Goal: Transaction & Acquisition: Obtain resource

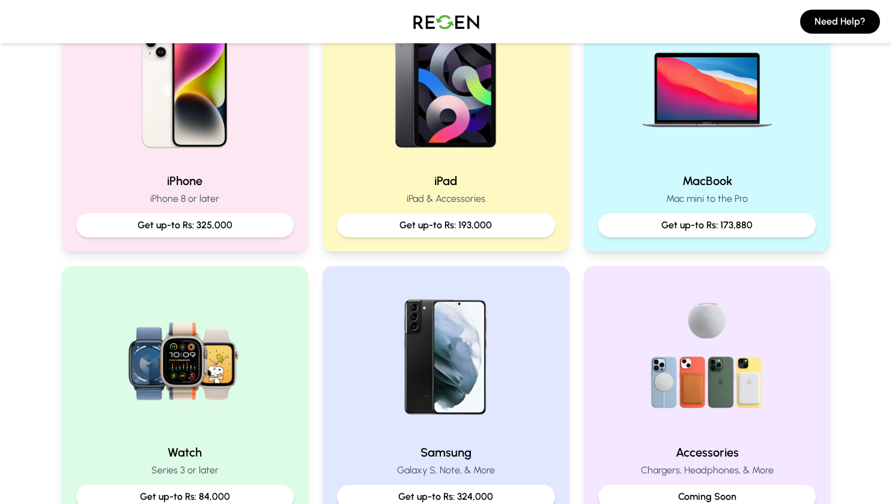
scroll to position [303, 0]
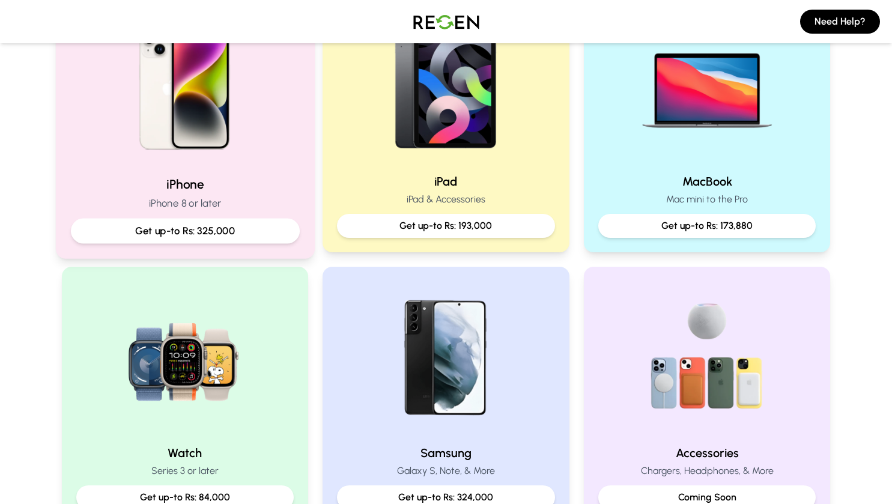
click at [181, 206] on p "iPhone 8 or later" at bounding box center [184, 203] width 229 height 15
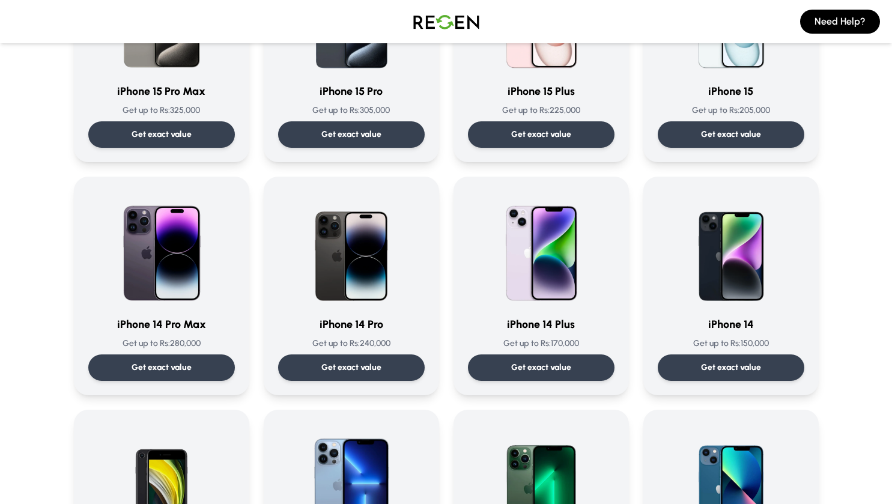
scroll to position [194, 0]
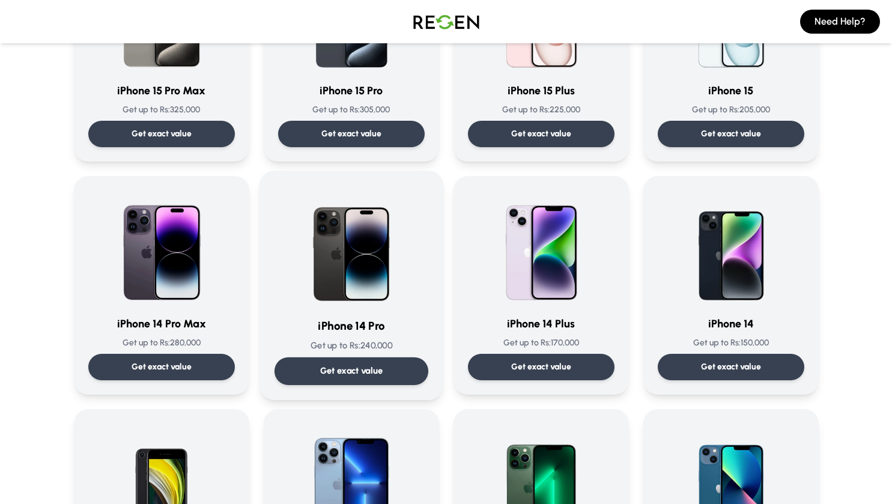
click at [362, 371] on p "Get exact value" at bounding box center [351, 371] width 63 height 13
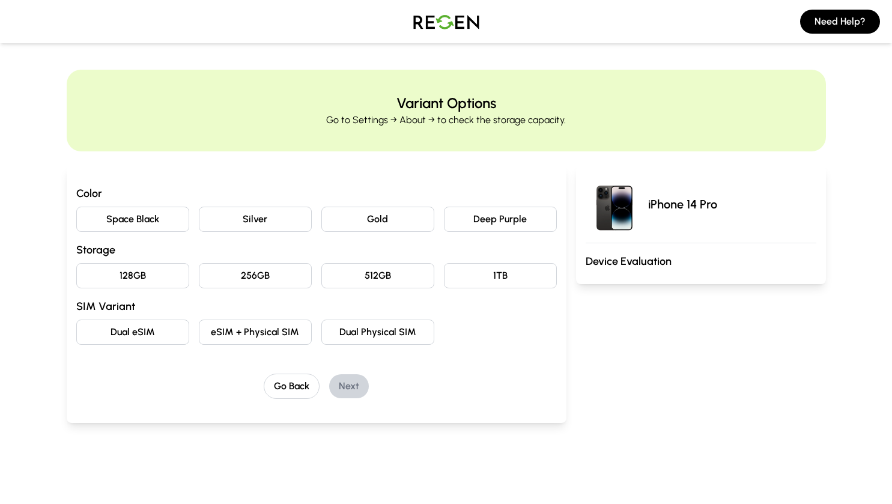
click at [148, 218] on button "Space Black" at bounding box center [132, 219] width 113 height 25
click at [225, 282] on button "256GB" at bounding box center [255, 275] width 113 height 25
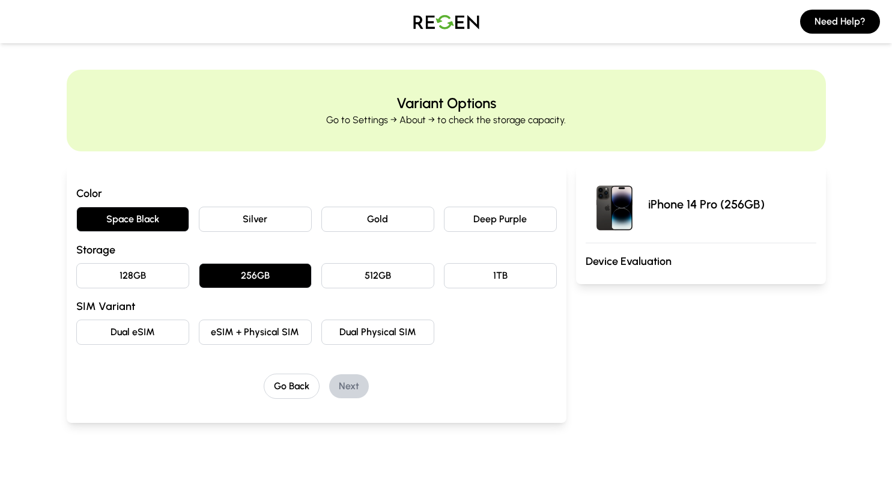
click at [252, 337] on button "eSIM + Physical SIM" at bounding box center [255, 332] width 113 height 25
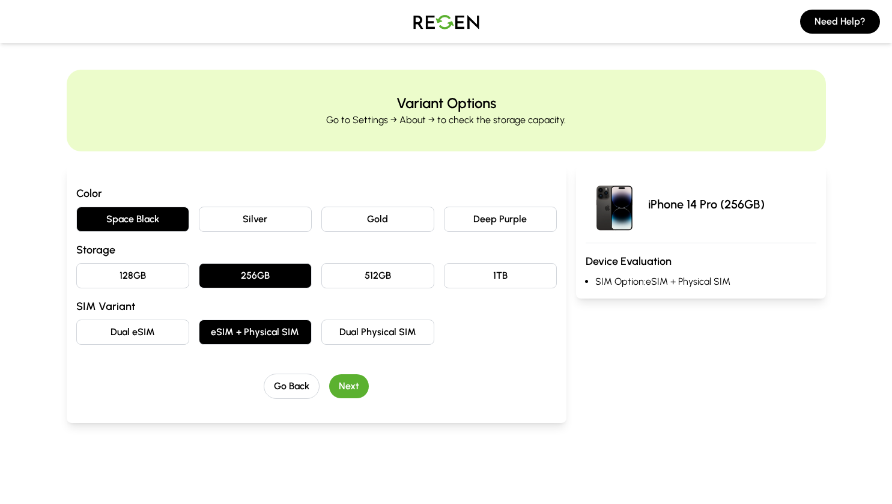
click at [352, 391] on button "Next" at bounding box center [349, 386] width 40 height 24
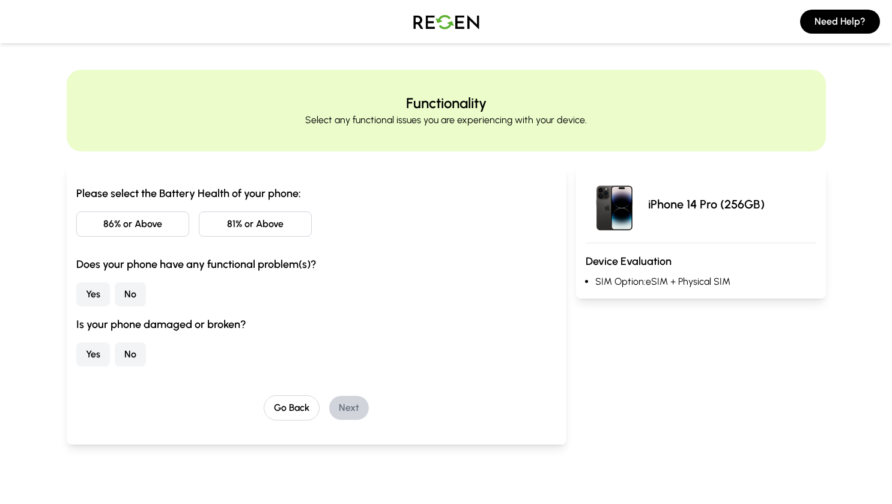
click at [183, 216] on button "86% or Above" at bounding box center [132, 224] width 113 height 25
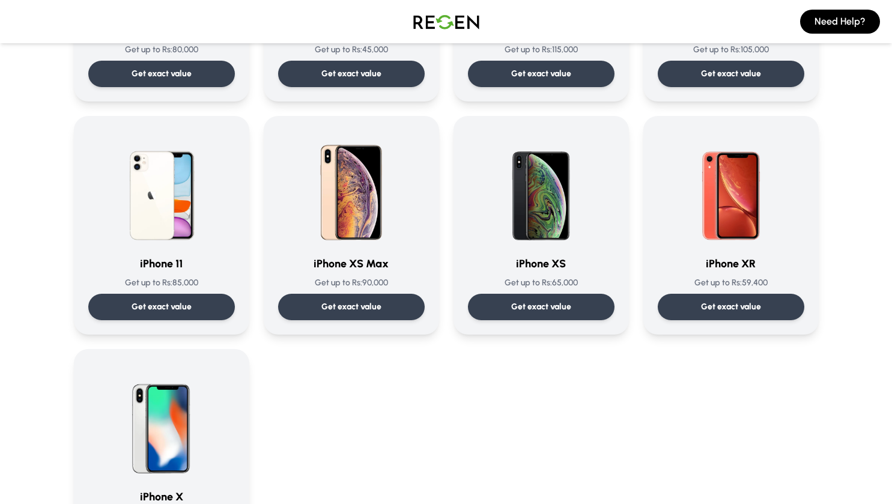
scroll to position [1186, 0]
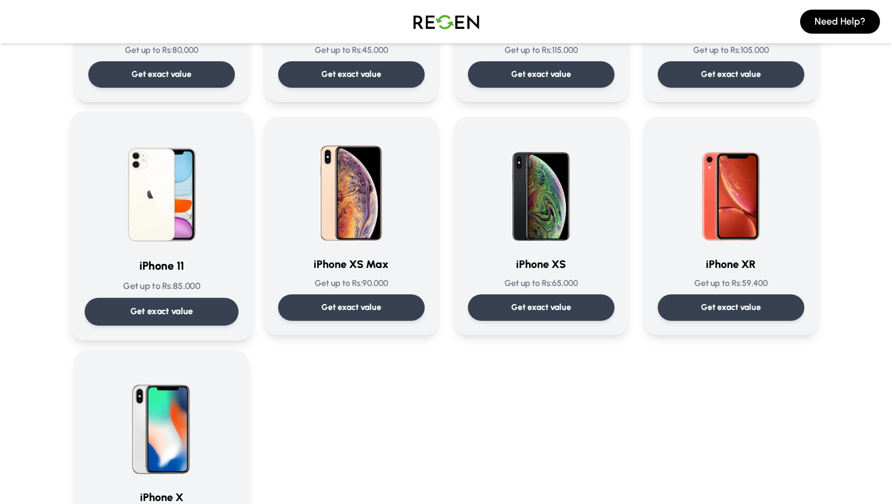
click at [172, 315] on p "Get exact value" at bounding box center [161, 311] width 63 height 13
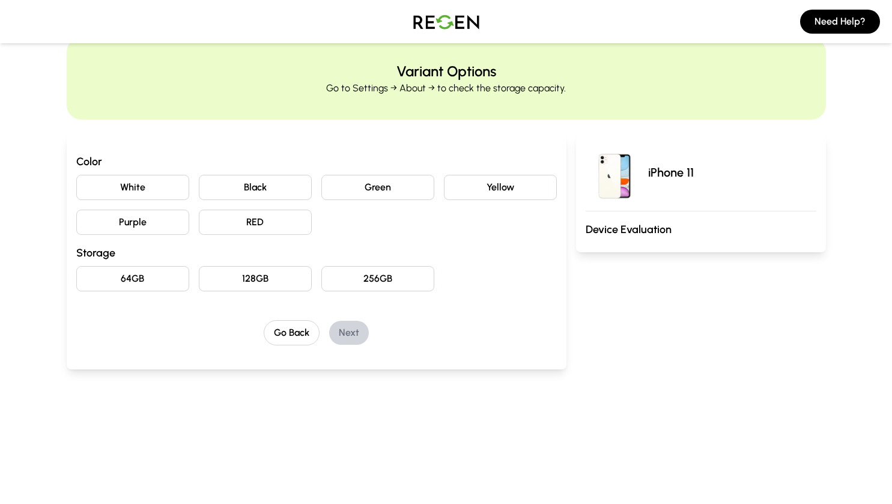
scroll to position [32, 0]
click at [160, 193] on button "White" at bounding box center [132, 186] width 113 height 25
click at [270, 278] on button "128GB" at bounding box center [255, 278] width 113 height 25
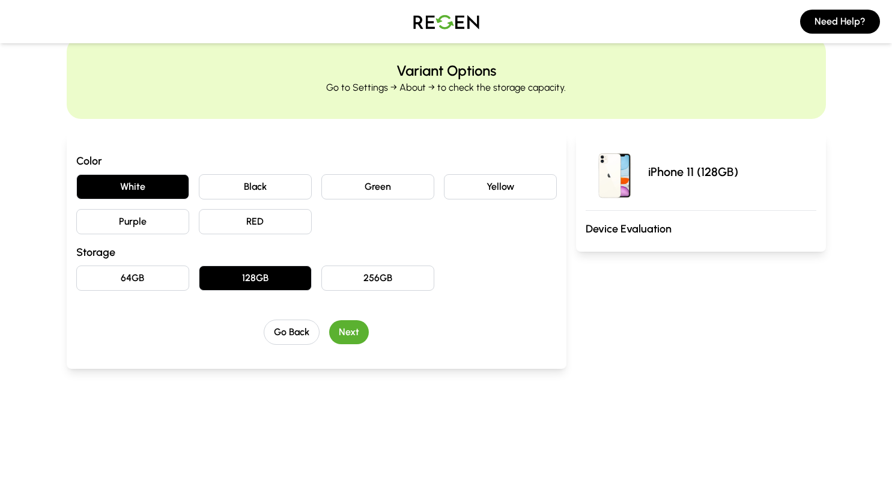
click at [346, 335] on button "Next" at bounding box center [349, 332] width 40 height 24
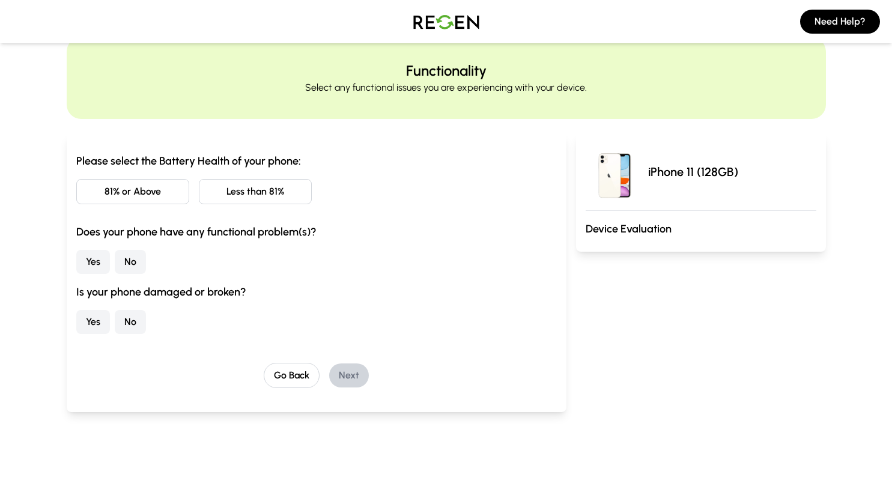
click at [258, 192] on button "Less than 81%" at bounding box center [255, 191] width 113 height 25
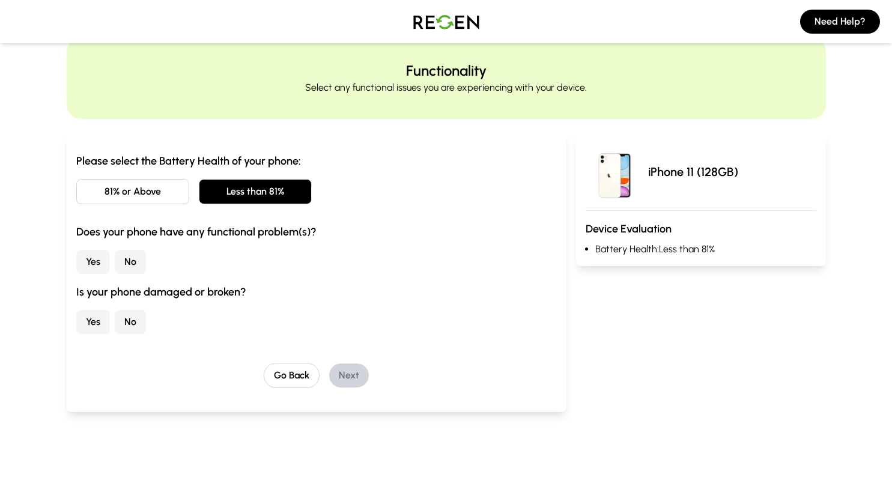
click at [134, 264] on button "No" at bounding box center [130, 262] width 31 height 24
click at [126, 323] on button "No" at bounding box center [130, 322] width 31 height 24
click at [348, 377] on button "Next" at bounding box center [349, 376] width 40 height 24
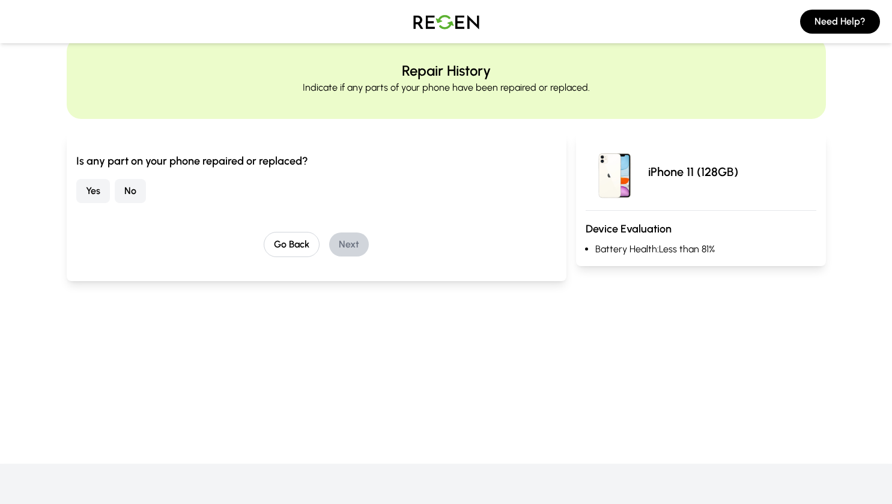
click at [130, 188] on button "No" at bounding box center [130, 191] width 31 height 24
click at [354, 236] on button "Next" at bounding box center [349, 245] width 40 height 24
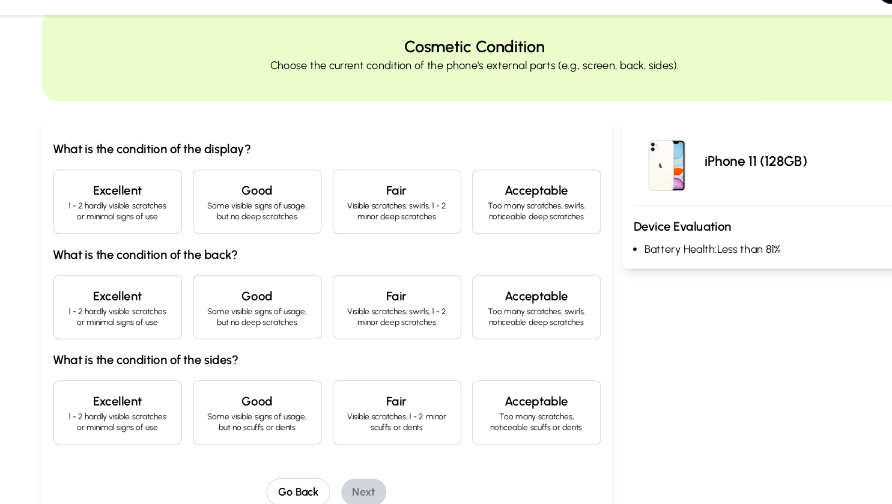
click at [108, 224] on p "1 - 2 hardly visible scratches or minimal signs of use" at bounding box center [133, 215] width 93 height 19
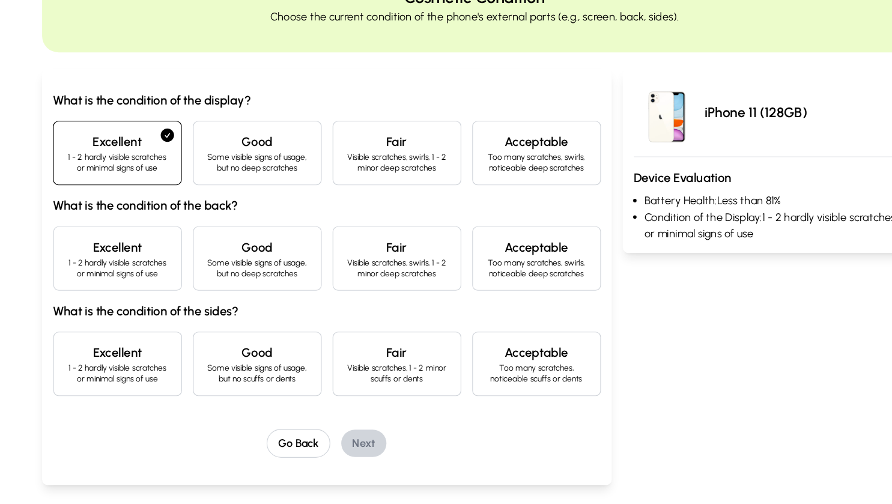
scroll to position [59, 0]
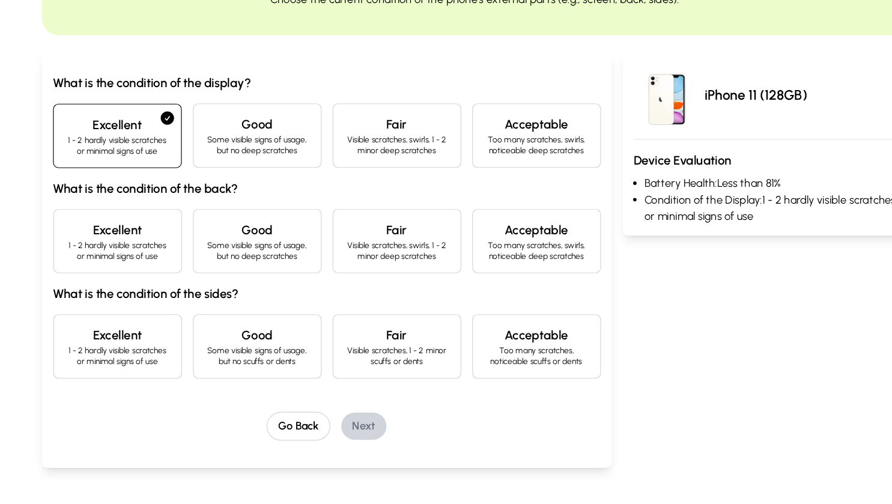
click at [240, 281] on p "Some visible signs of usage, but no deep scratches" at bounding box center [255, 281] width 93 height 19
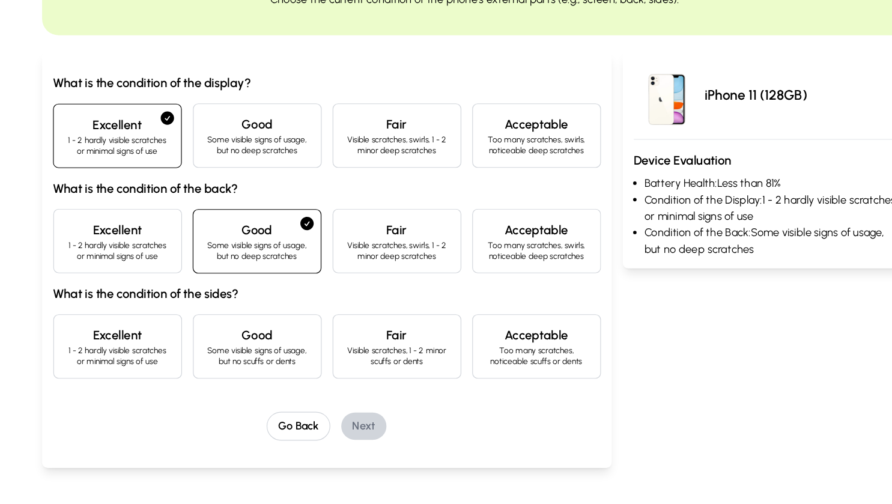
click at [135, 267] on h4 "Excellent" at bounding box center [133, 263] width 93 height 17
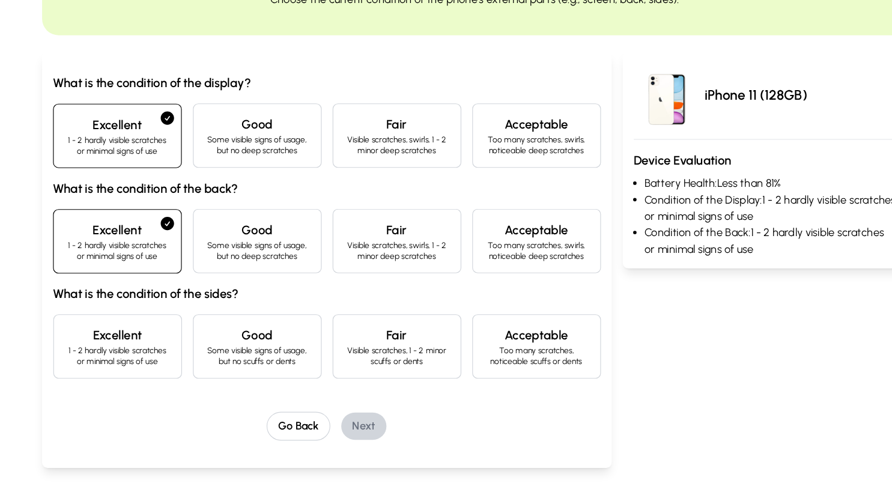
click at [172, 272] on p "1 - 2 hardly visible scratches or minimal signs of use" at bounding box center [133, 281] width 93 height 19
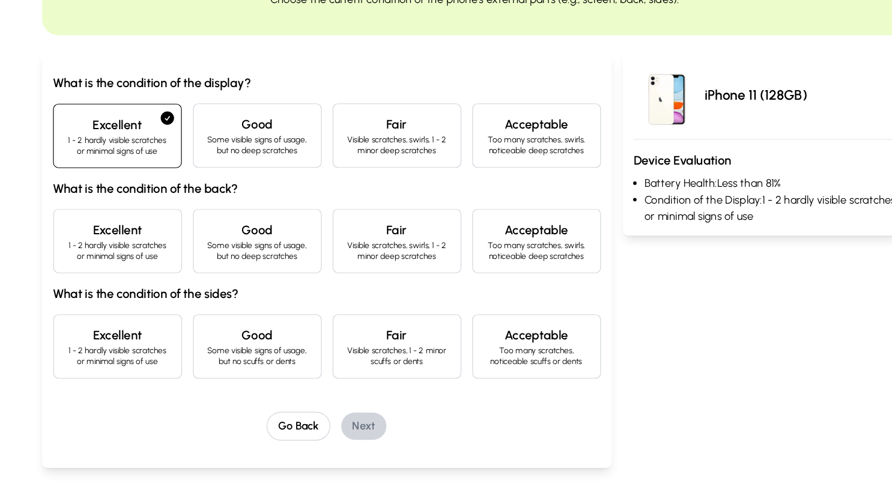
click at [146, 364] on h4 "Excellent" at bounding box center [133, 356] width 93 height 17
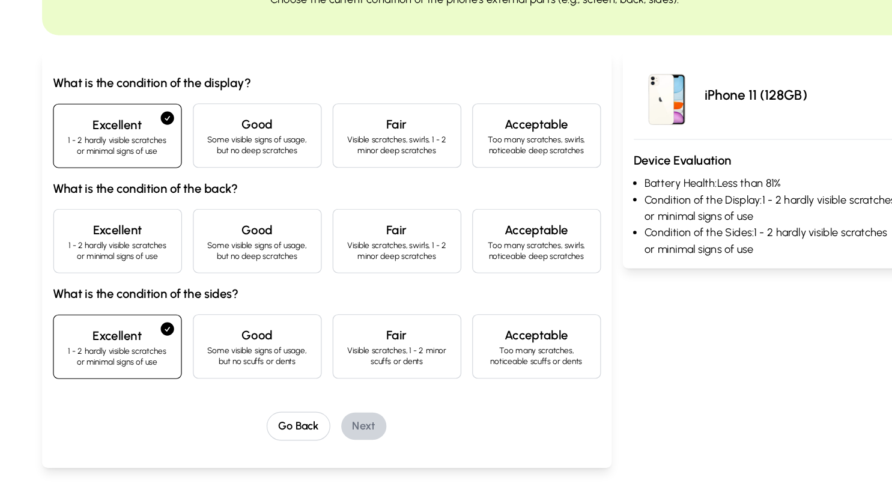
click at [151, 257] on h4 "Excellent" at bounding box center [133, 263] width 93 height 17
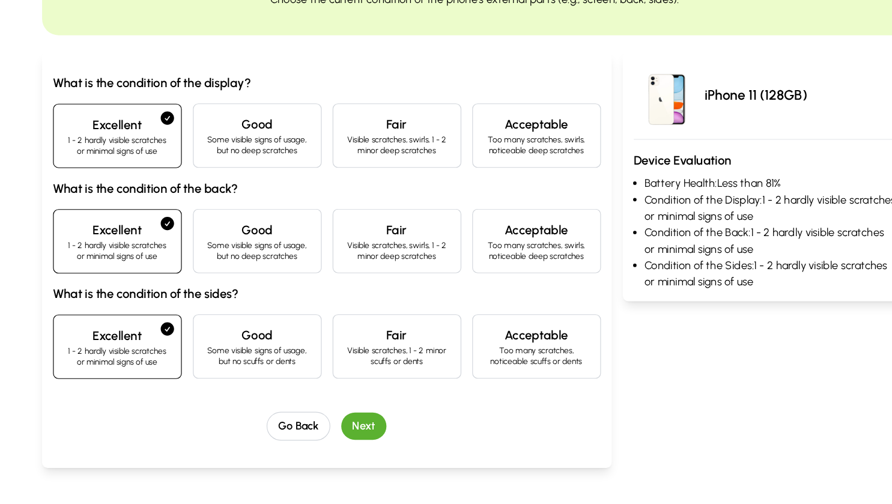
click at [349, 422] on div "What is the condition of the display? Excellent 1 - 2 hardly visible scratches …" at bounding box center [316, 287] width 481 height 322
click at [354, 434] on button "Next" at bounding box center [349, 436] width 40 height 24
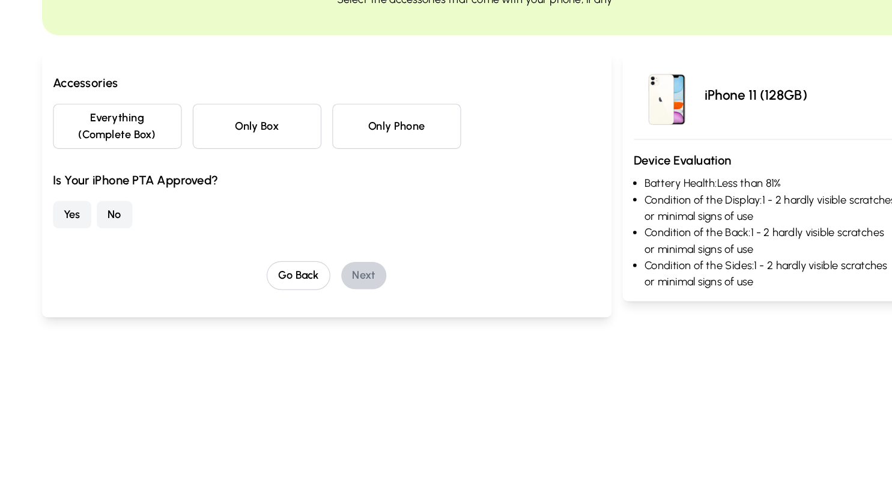
click at [159, 174] on button "Everything (Complete Box)" at bounding box center [132, 173] width 113 height 40
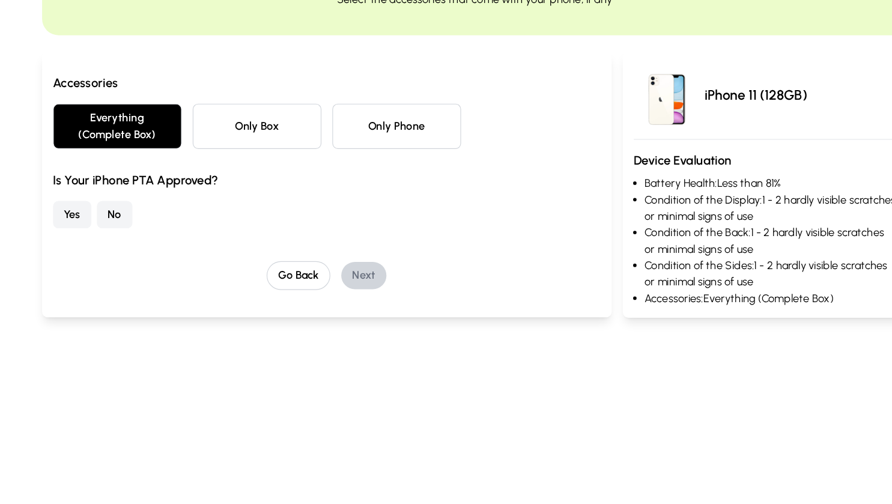
click at [85, 253] on button "Yes" at bounding box center [93, 250] width 34 height 24
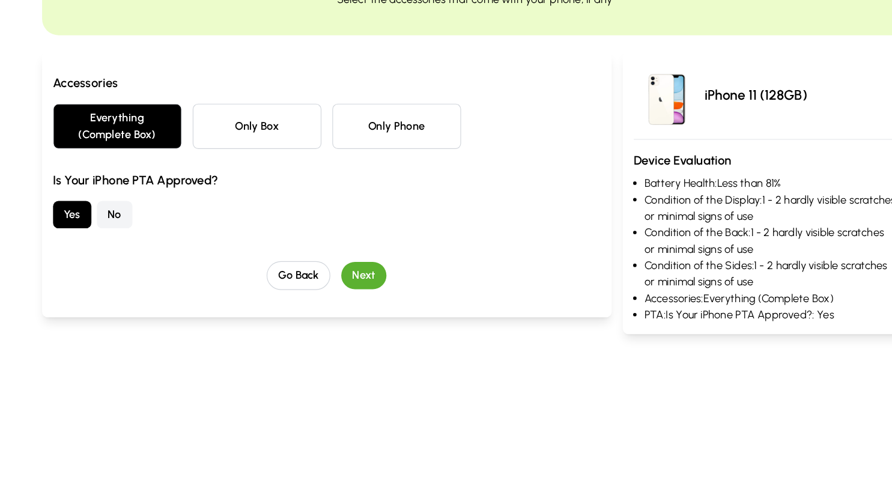
click at [341, 301] on button "Next" at bounding box center [349, 303] width 40 height 24
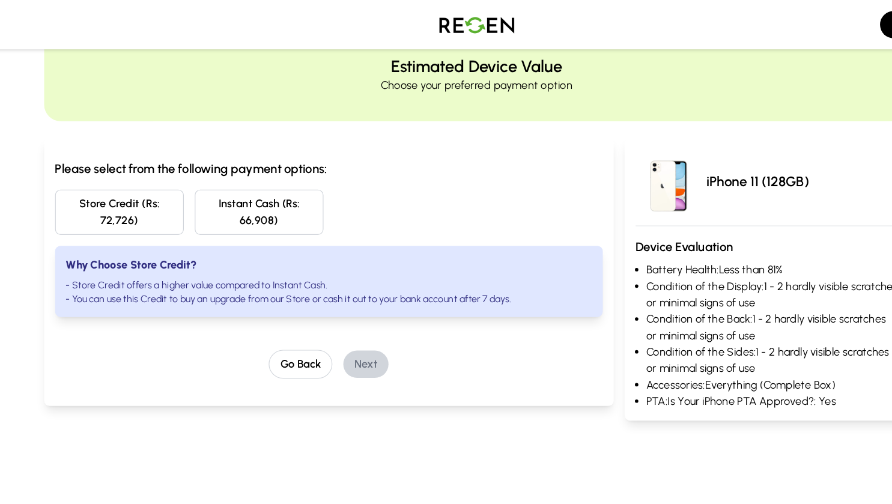
scroll to position [41, 0]
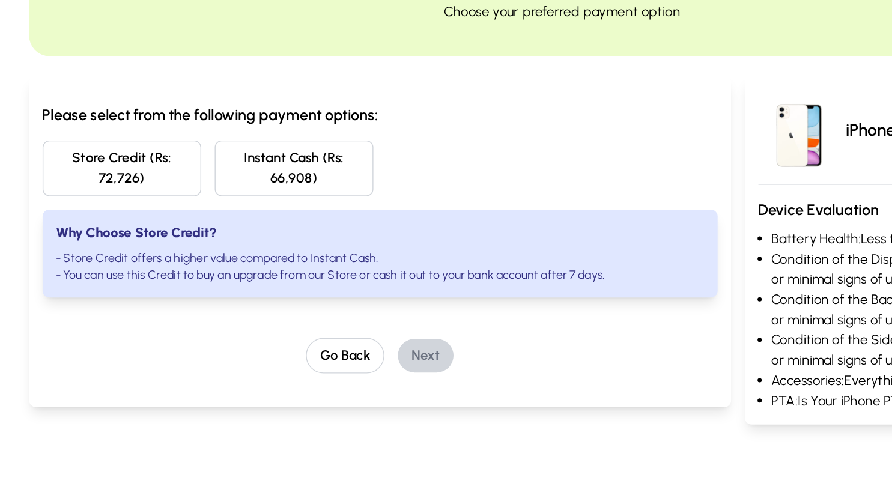
click at [145, 192] on button "Store Credit (Rs: 72,726)" at bounding box center [132, 190] width 113 height 40
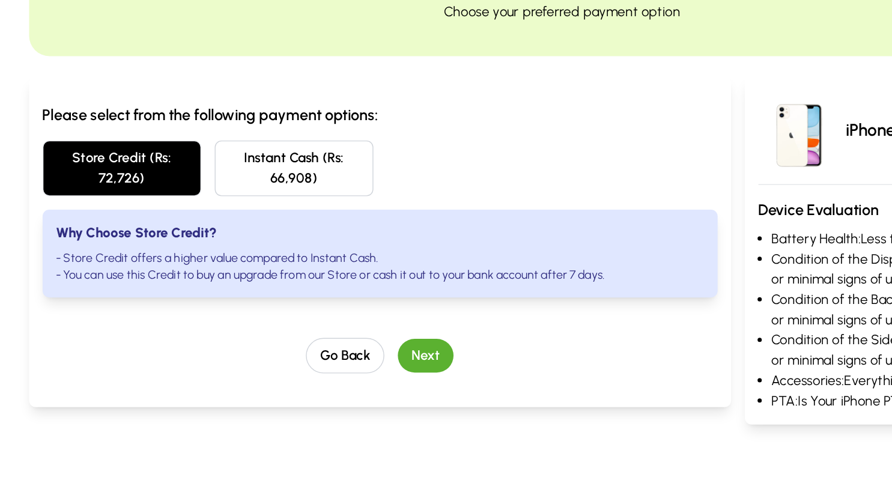
click at [359, 321] on button "Next" at bounding box center [349, 323] width 40 height 24
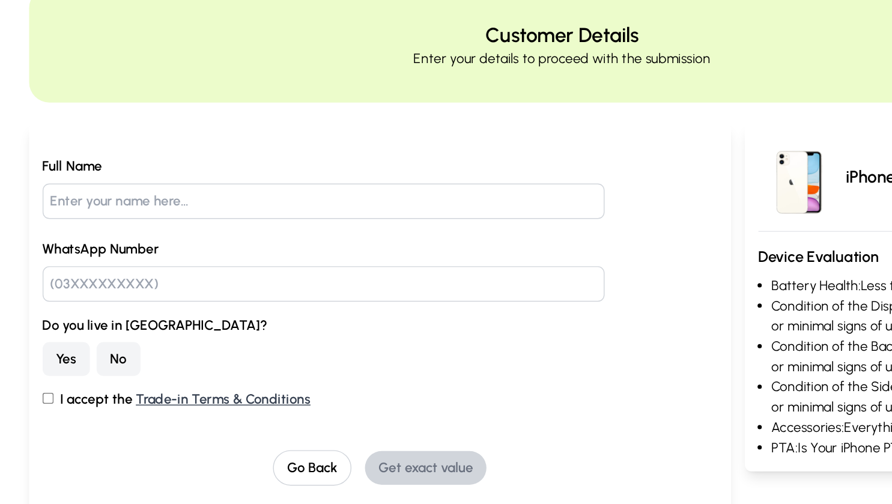
scroll to position [0, 0]
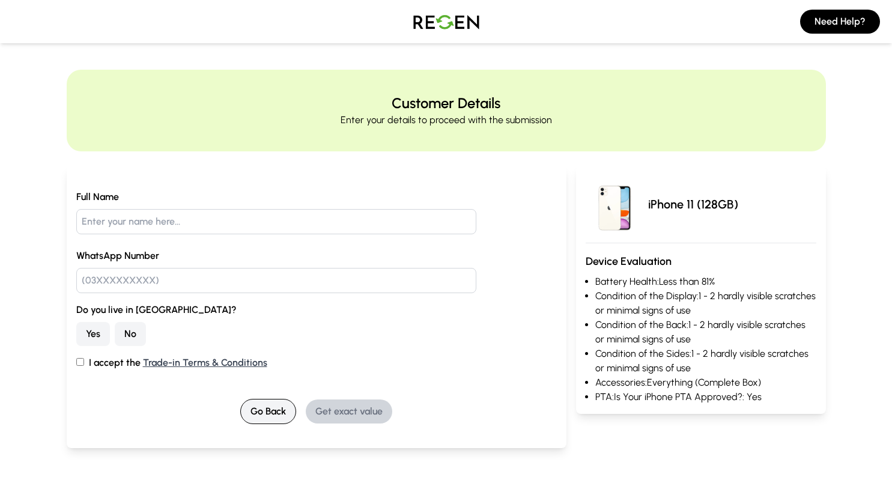
click at [269, 423] on button "Go Back" at bounding box center [268, 411] width 56 height 25
